Goal: Transaction & Acquisition: Purchase product/service

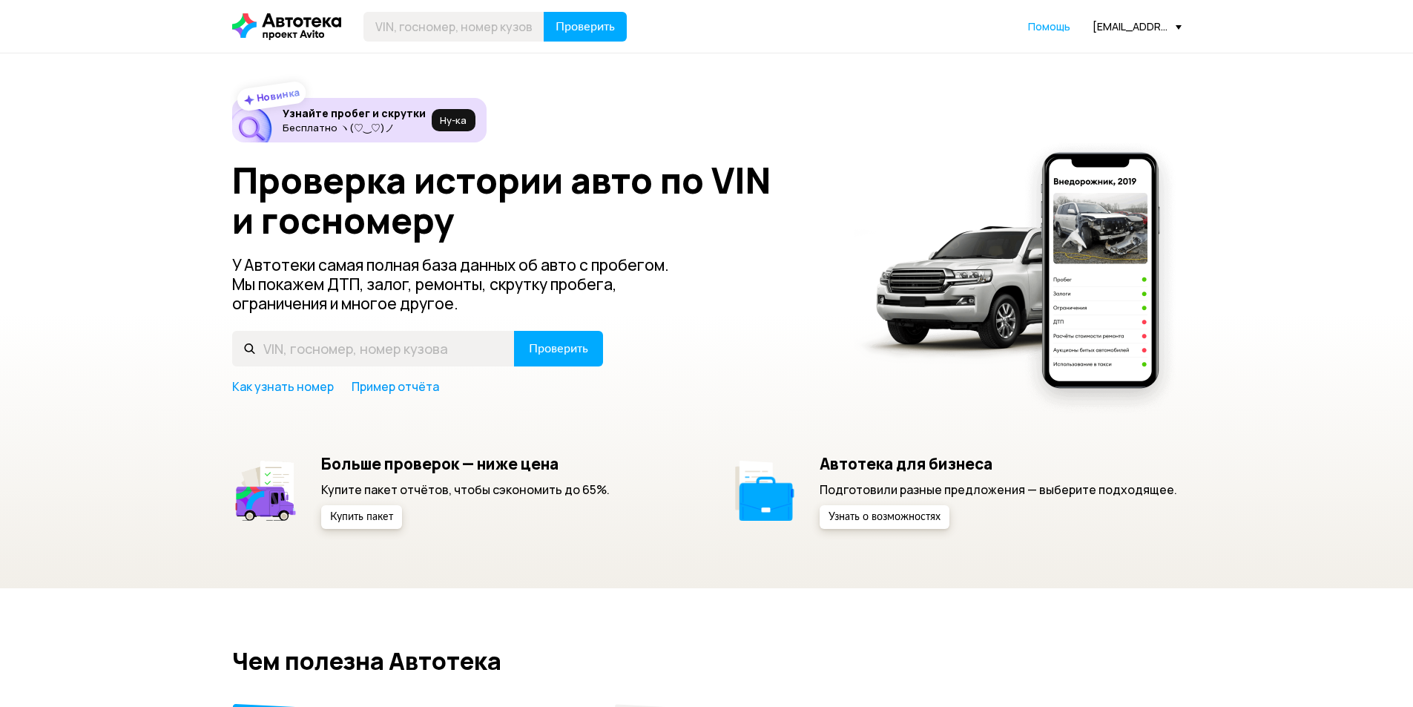
click at [487, 42] on header "Проверить Помощь [EMAIL_ADDRESS][DOMAIN_NAME]" at bounding box center [706, 26] width 1413 height 53
click at [481, 25] on input "text" at bounding box center [454, 27] width 181 height 30
type input "М452СС702"
click at [588, 36] on button "Проверить" at bounding box center [585, 27] width 83 height 30
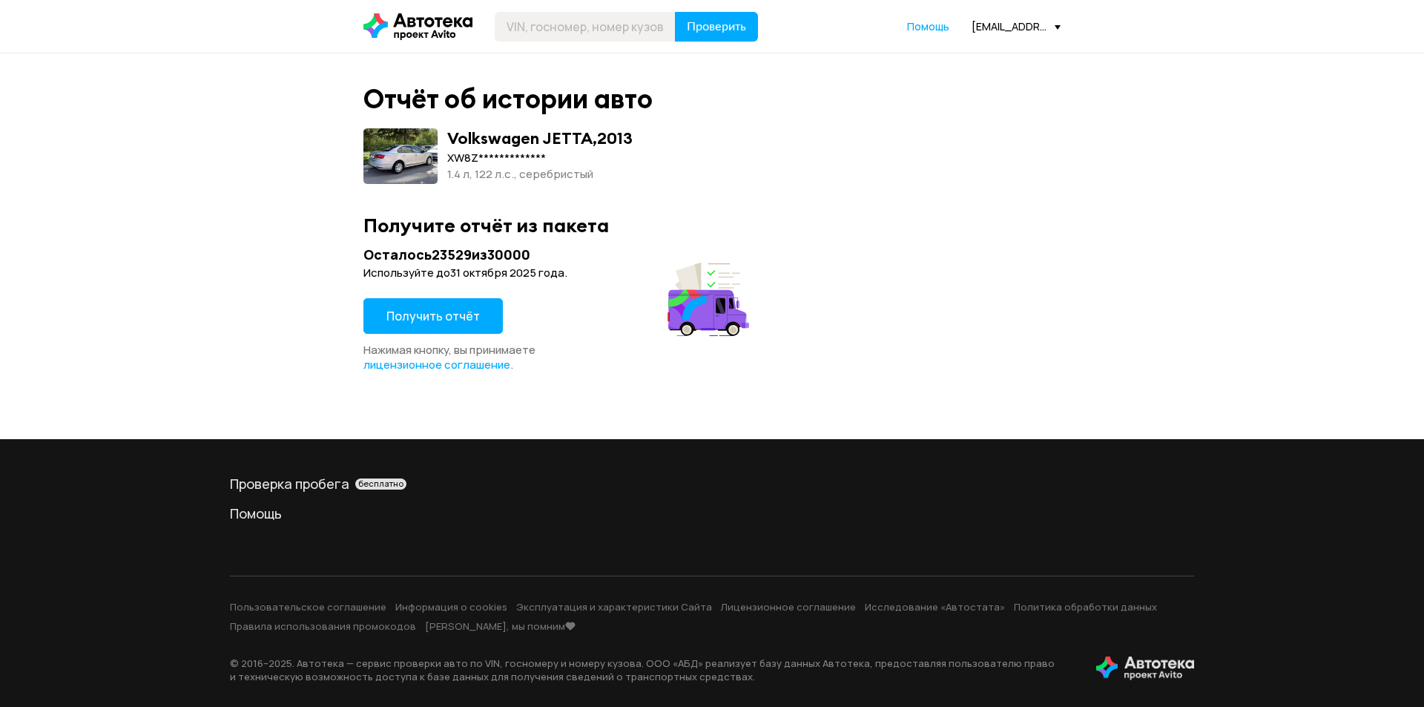
click at [467, 318] on span "Получить отчёт" at bounding box center [433, 316] width 93 height 16
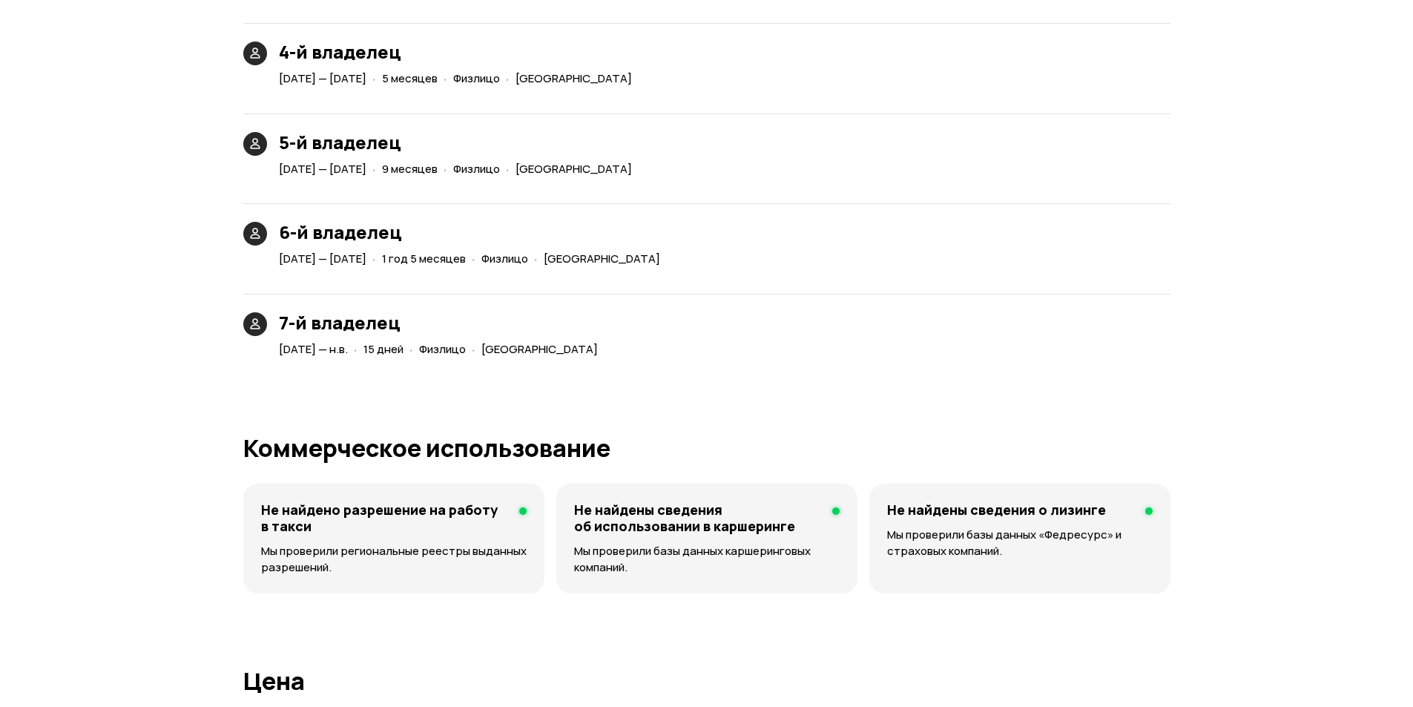
scroll to position [3858, 0]
